Goal: Navigation & Orientation: Find specific page/section

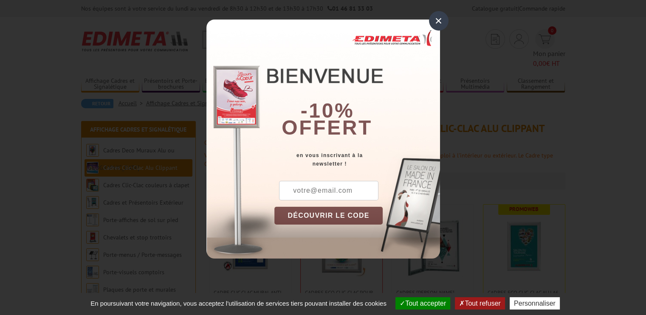
click at [438, 23] on div "×" at bounding box center [439, 21] width 20 height 20
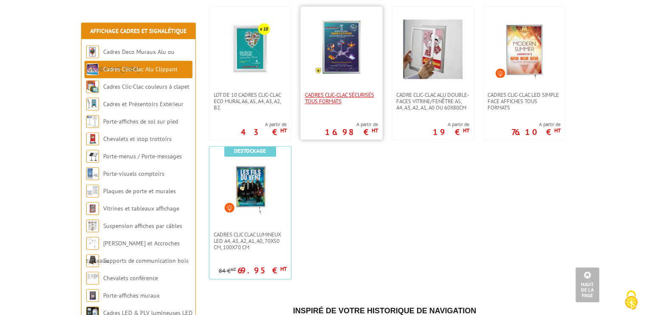
scroll to position [459, 0]
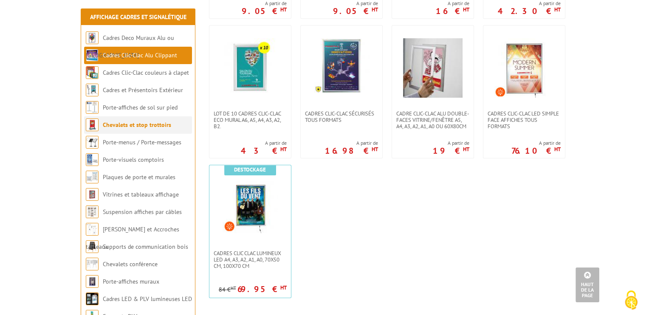
click at [134, 123] on link "Chevalets et stop trottoirs" at bounding box center [137, 125] width 68 height 8
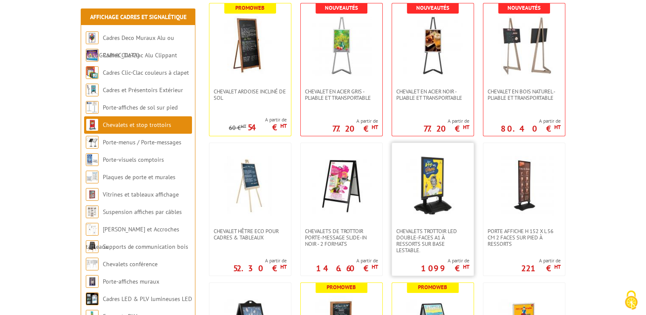
scroll to position [212, 0]
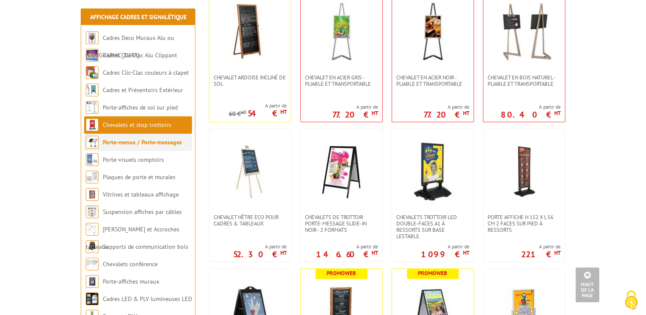
click at [132, 150] on li "Porte-menus / Porte-messages" at bounding box center [138, 142] width 108 height 17
click at [129, 143] on link "Porte-menus / Porte-messages" at bounding box center [142, 142] width 79 height 8
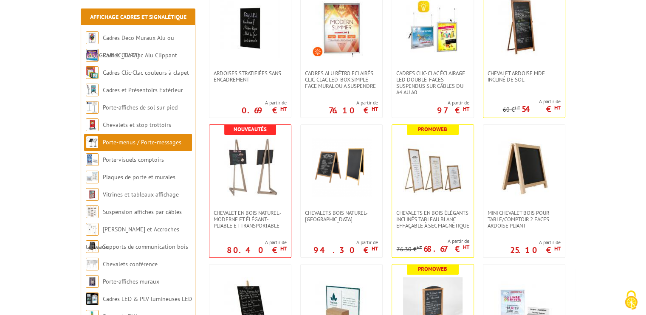
scroll to position [212, 0]
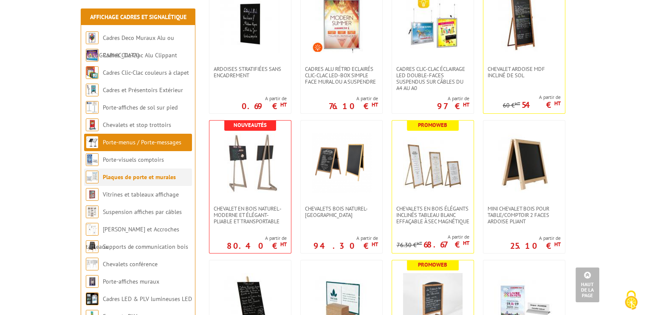
click at [143, 180] on link "Plaques de porte et murales" at bounding box center [139, 177] width 73 height 8
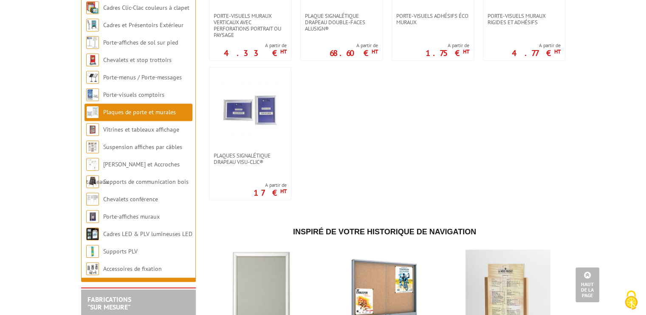
scroll to position [552, 0]
